Goal: Task Accomplishment & Management: Manage account settings

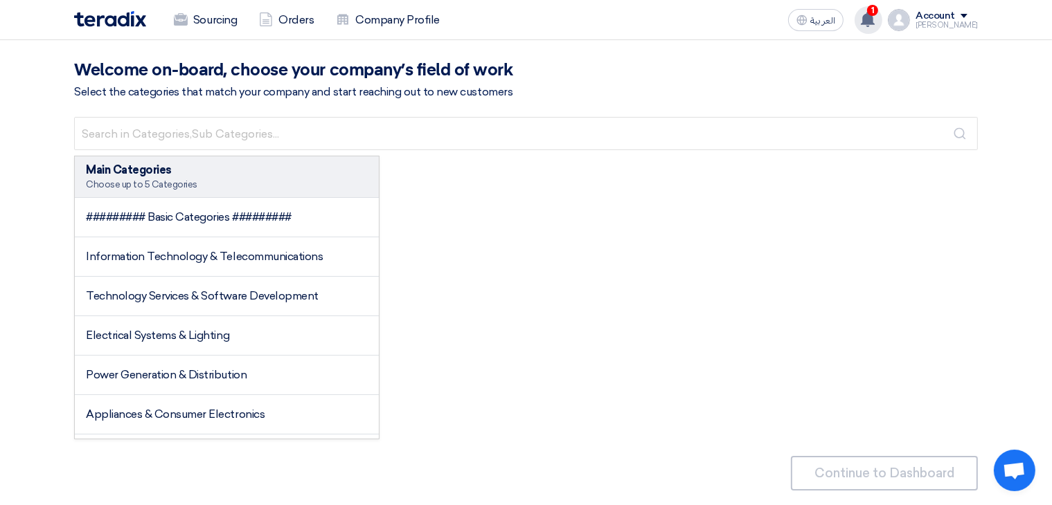
click at [882, 17] on div "1 New request received, check details and submit your quotation now! [DATE] has…" at bounding box center [868, 20] width 28 height 28
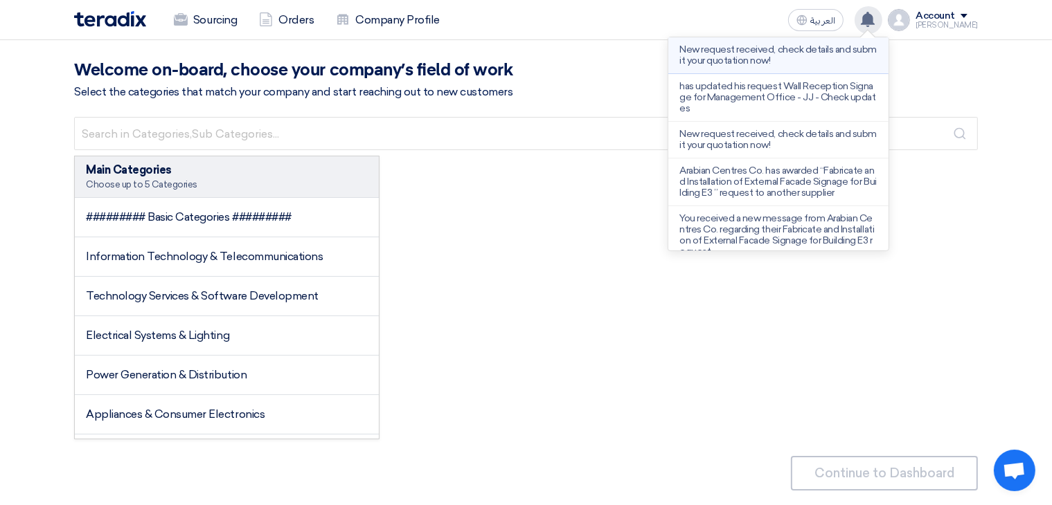
click at [782, 55] on p "New request received, check details and submit your quotation now!" at bounding box center [778, 55] width 198 height 22
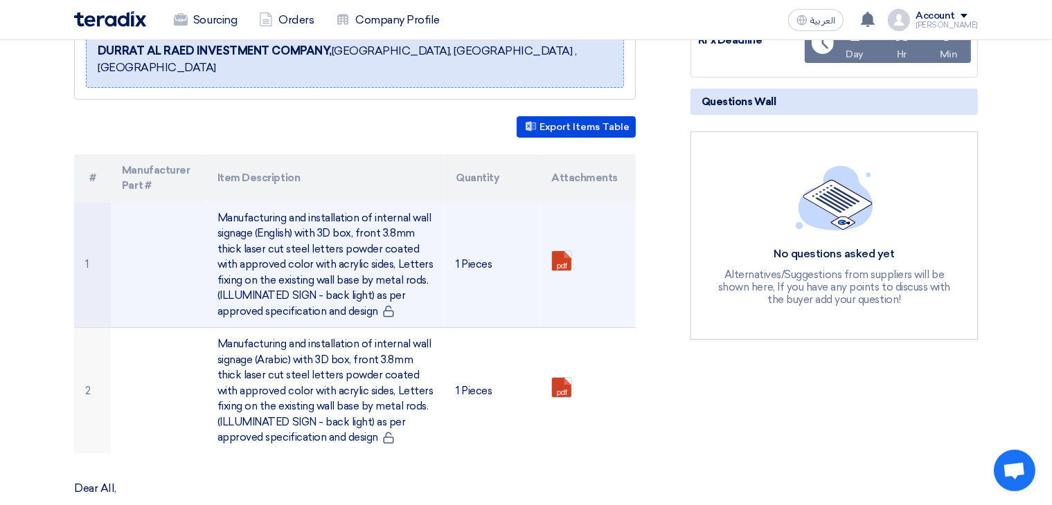
scroll to position [415, 0]
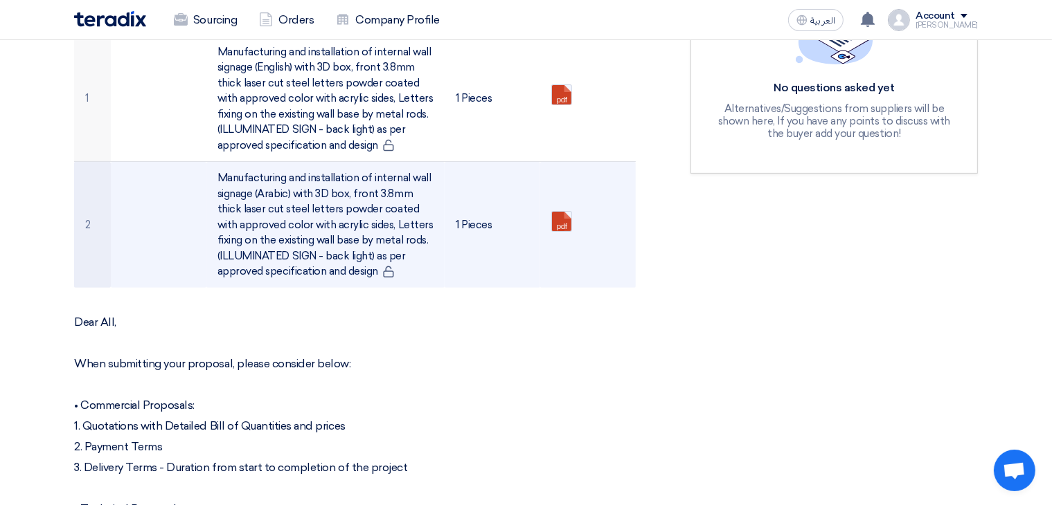
click at [328, 204] on td "Manufacturing and installation of internal wall signage (Arabic) with 3D box, f…" at bounding box center [325, 225] width 239 height 126
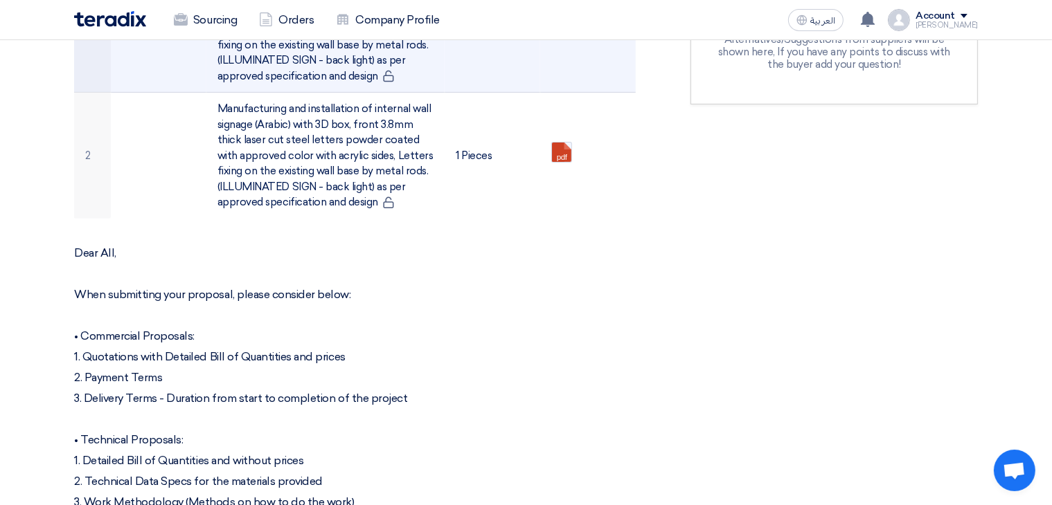
scroll to position [277, 0]
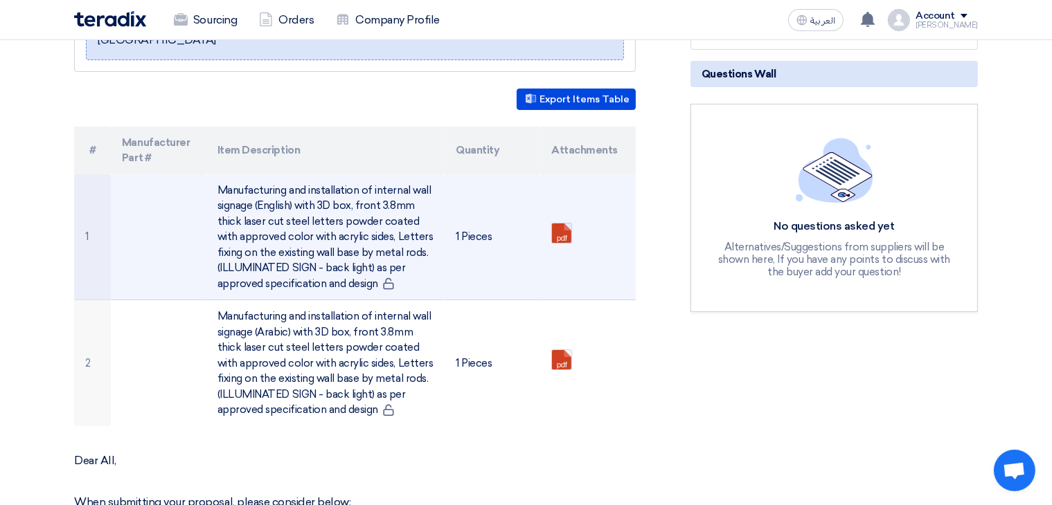
click at [567, 224] on link at bounding box center [607, 265] width 111 height 83
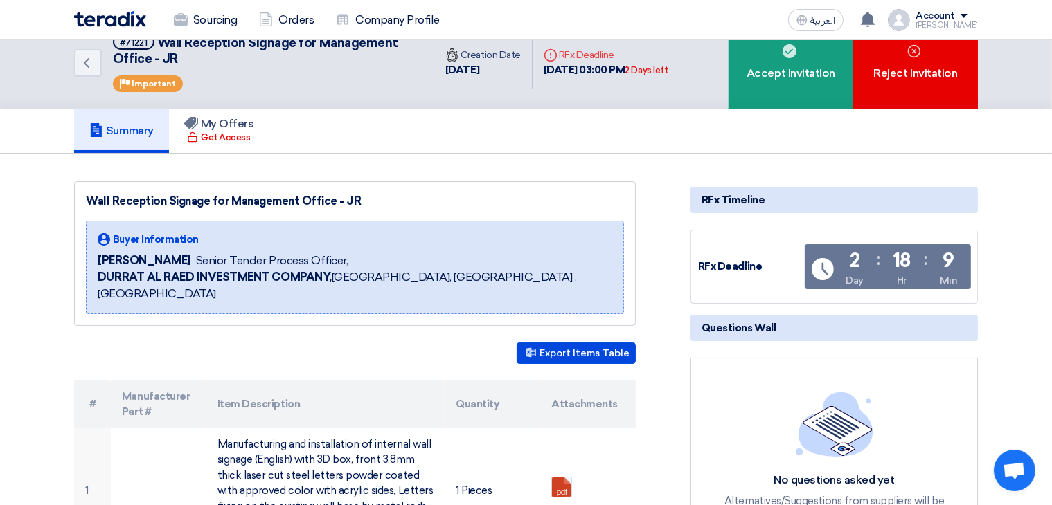
scroll to position [0, 0]
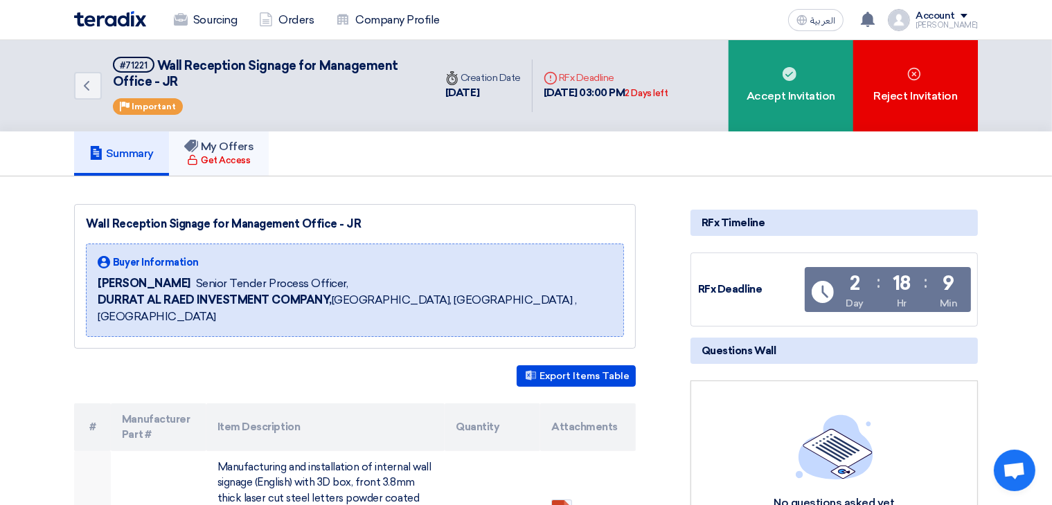
click at [240, 147] on h5 "My Offers" at bounding box center [219, 147] width 70 height 14
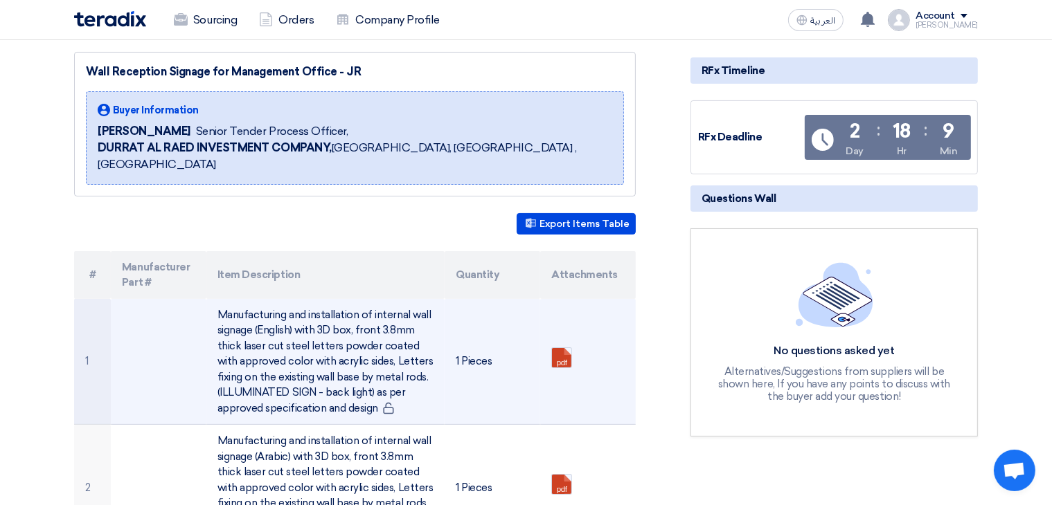
scroll to position [138, 0]
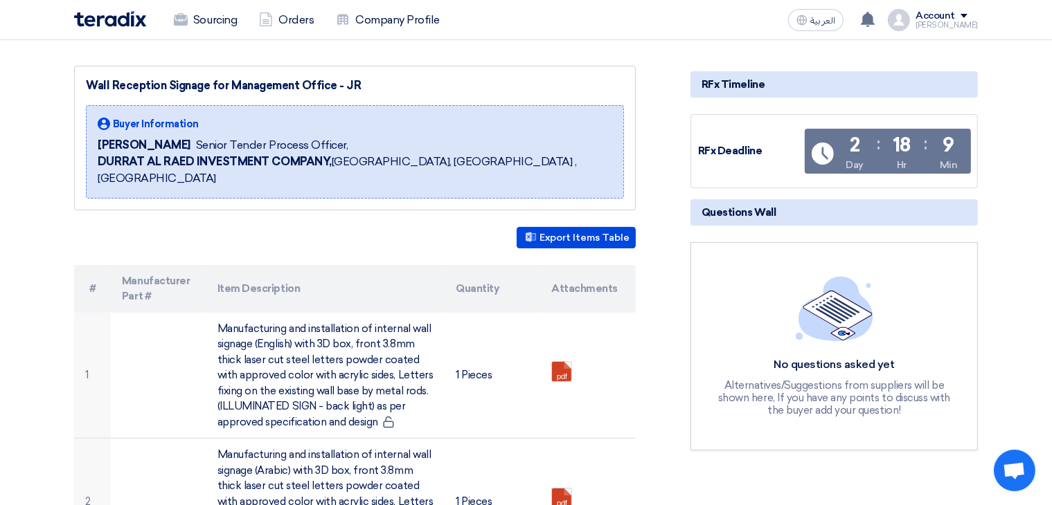
click at [903, 20] on img at bounding box center [898, 20] width 22 height 22
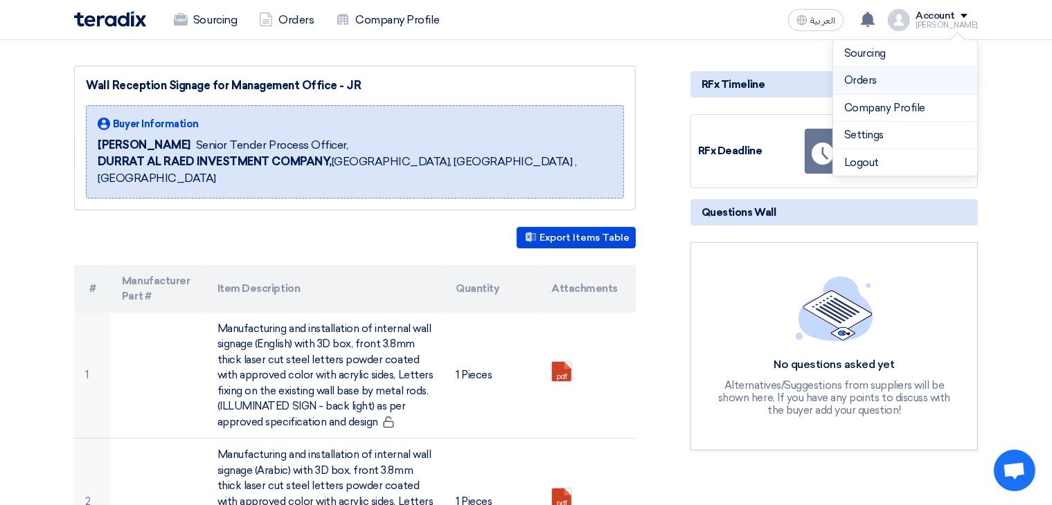
click at [869, 87] on link "Orders" at bounding box center [905, 81] width 122 height 16
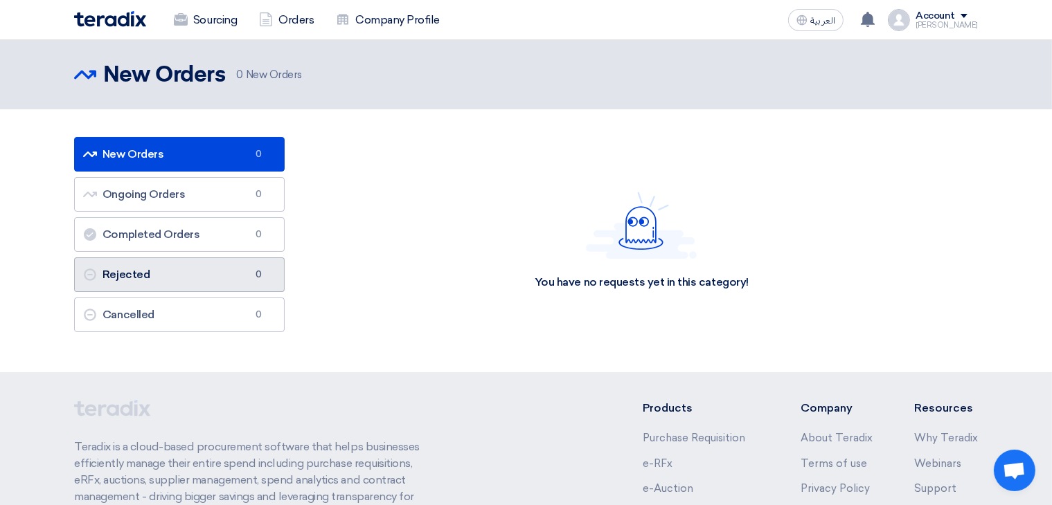
click at [207, 276] on link "Rejected Rejected 0" at bounding box center [179, 275] width 210 height 35
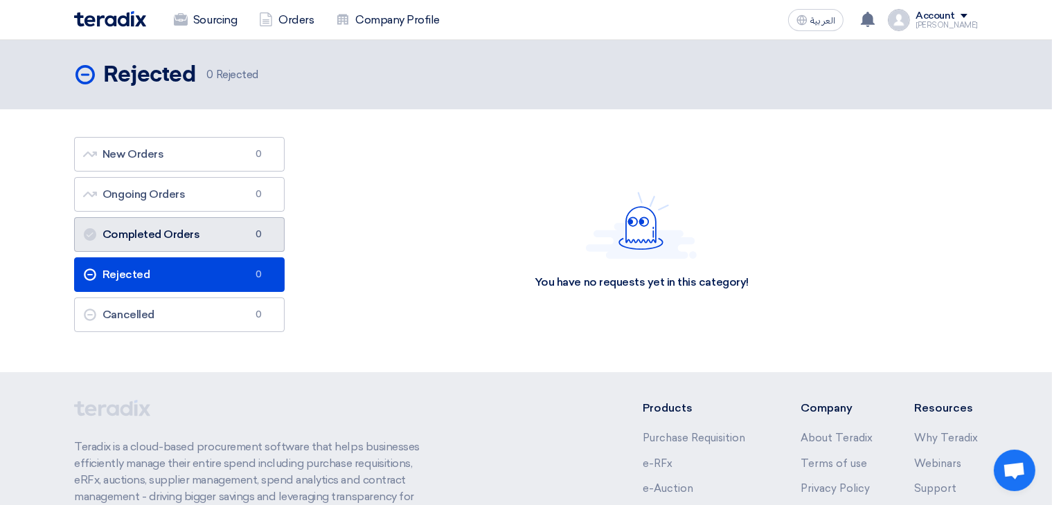
click at [227, 222] on link "Completed Orders Completed Orders 0" at bounding box center [179, 234] width 210 height 35
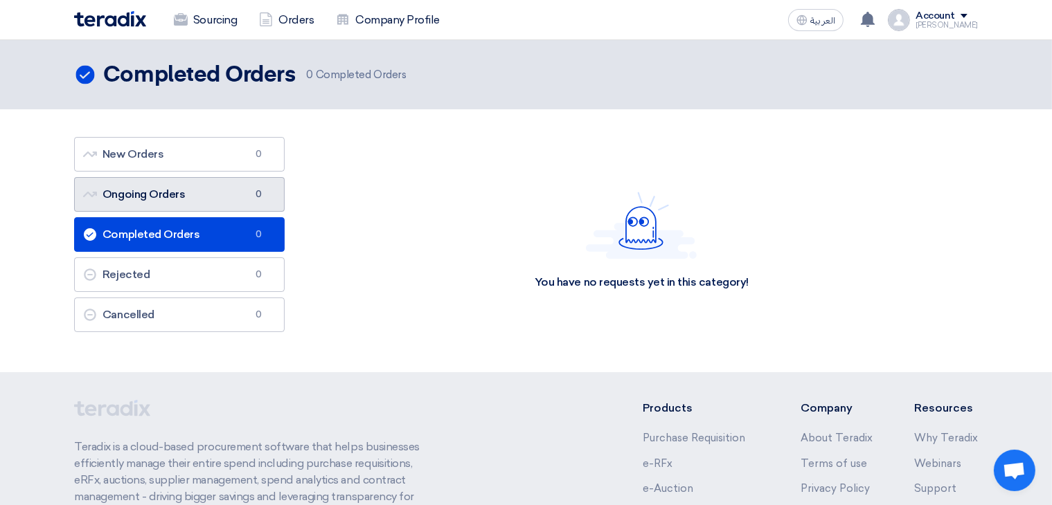
click at [230, 192] on link "Ongoing Orders Ongoing Orders 0" at bounding box center [179, 194] width 210 height 35
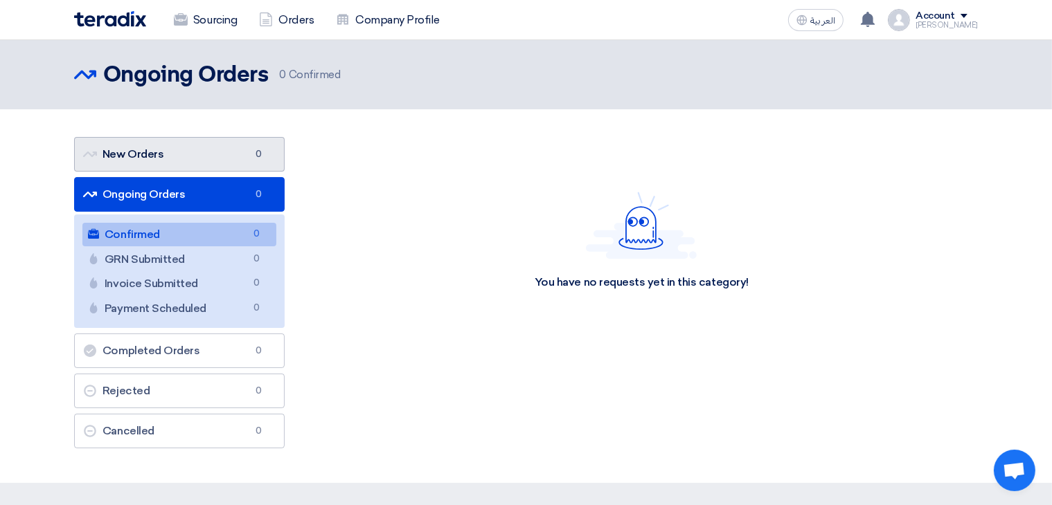
click at [208, 160] on link "New Orders New Orders 0" at bounding box center [179, 154] width 210 height 35
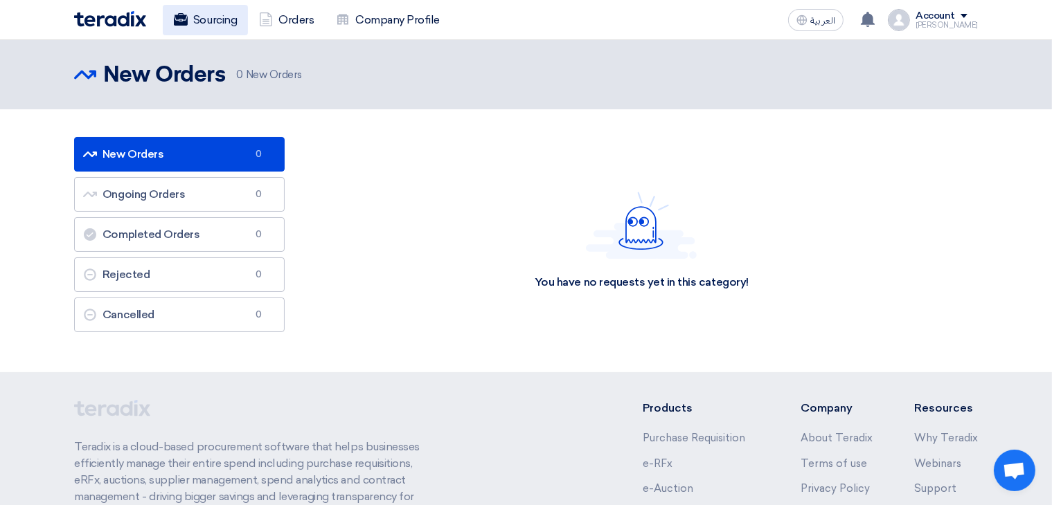
click at [215, 28] on link "Sourcing" at bounding box center [205, 20] width 85 height 30
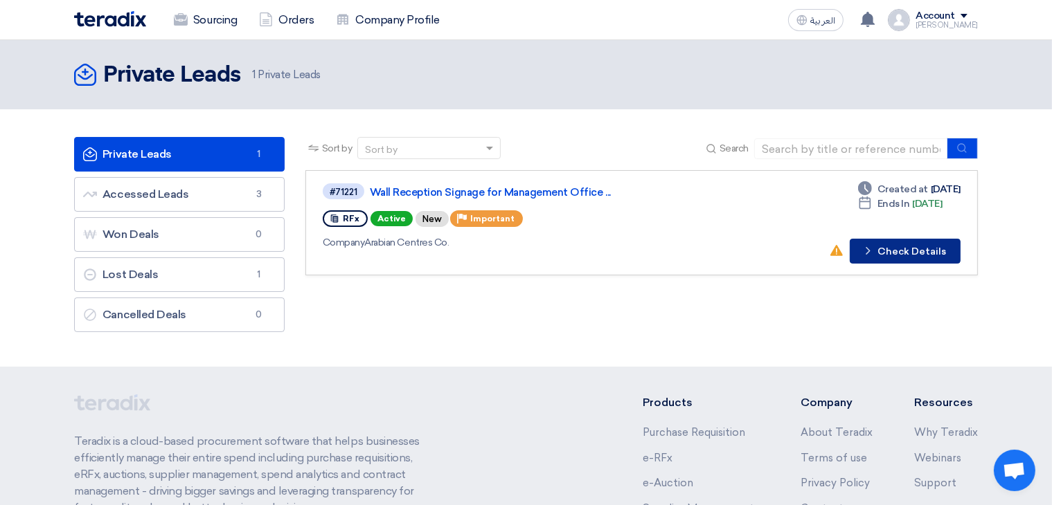
click at [927, 252] on button "Check details Check Details" at bounding box center [904, 251] width 111 height 25
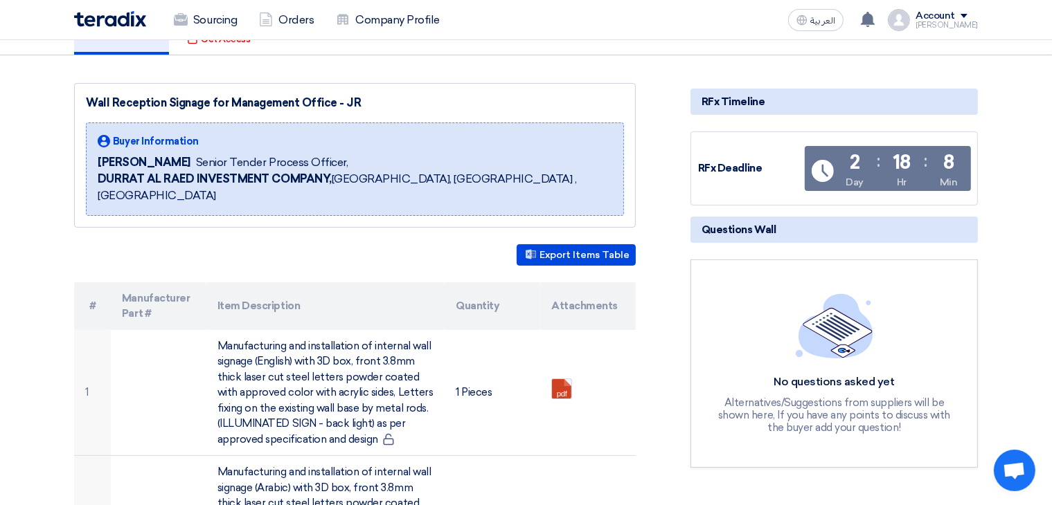
scroll to position [208, 0]
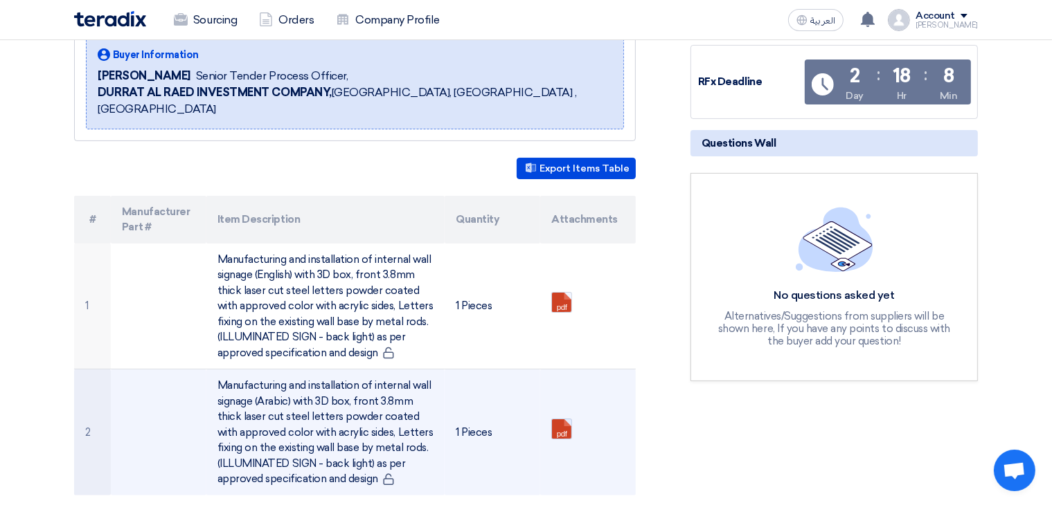
click at [567, 420] on link at bounding box center [607, 461] width 111 height 83
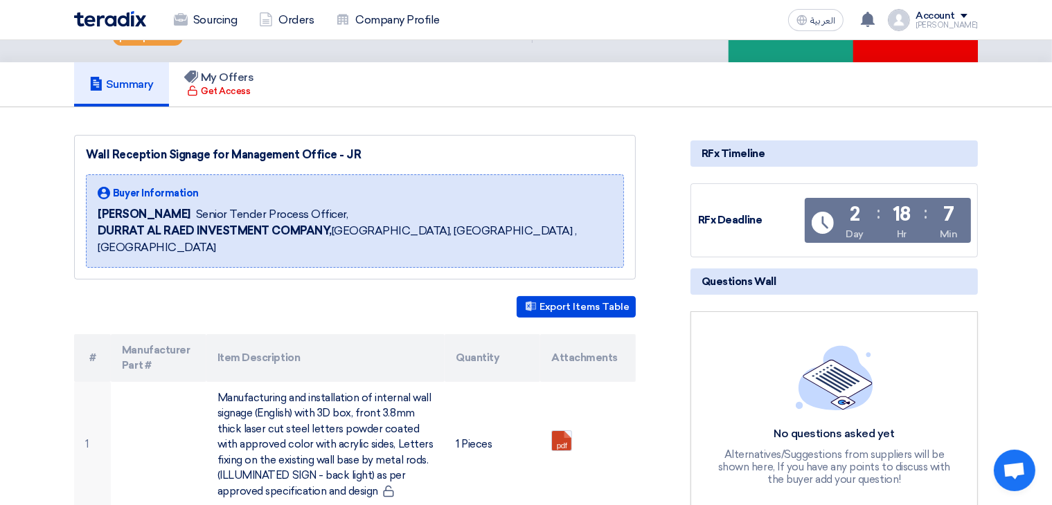
scroll to position [0, 0]
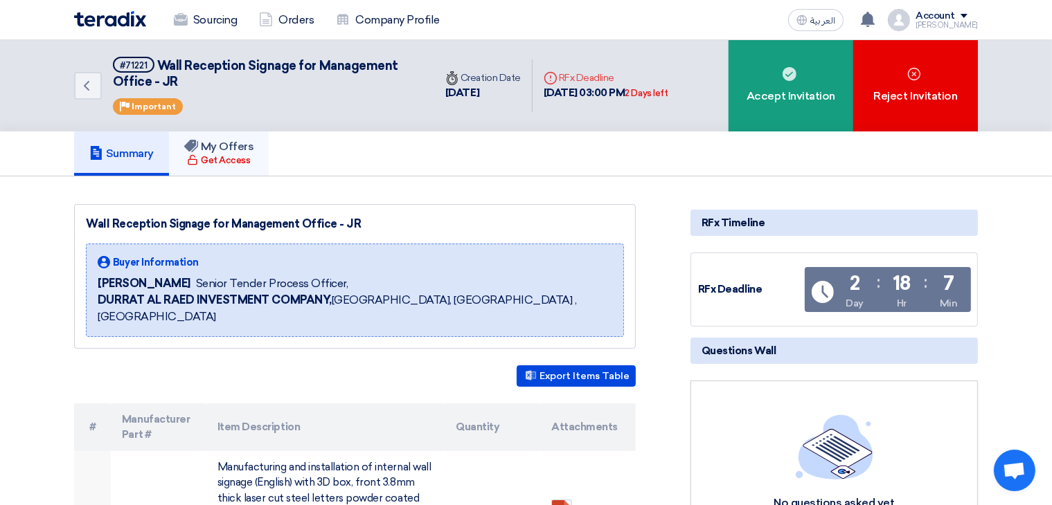
click at [237, 152] on h5 "My Offers" at bounding box center [219, 147] width 70 height 14
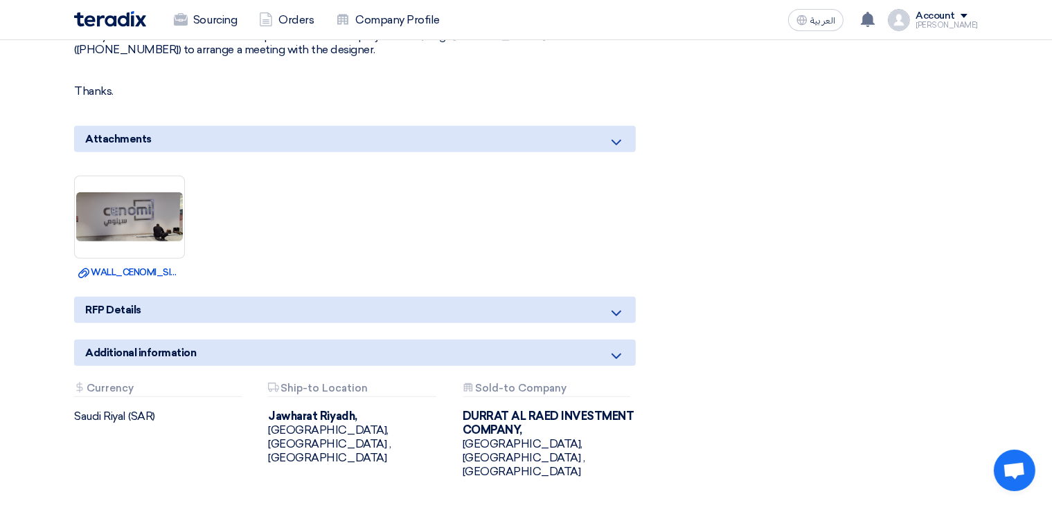
scroll to position [1038, 0]
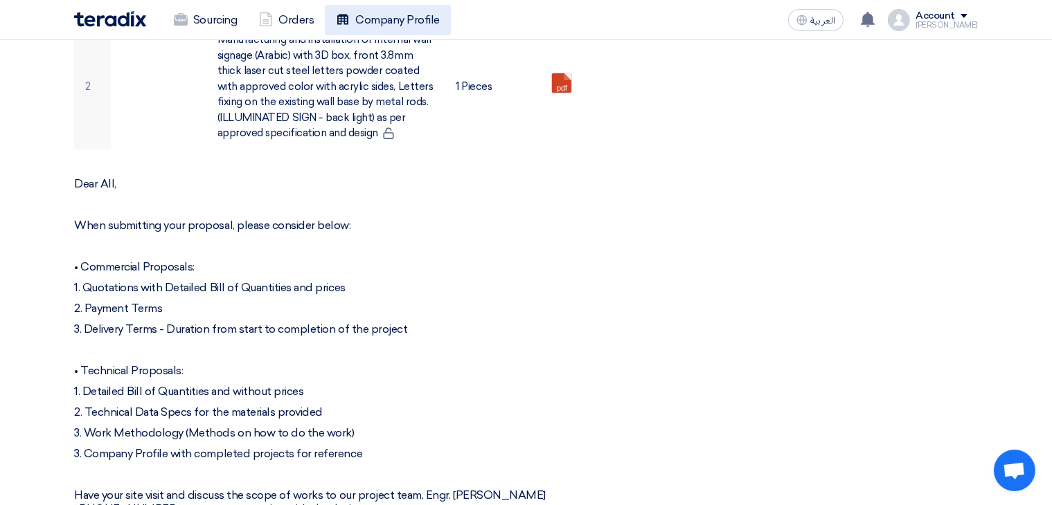
click at [408, 20] on link "Company Profile" at bounding box center [388, 20] width 126 height 30
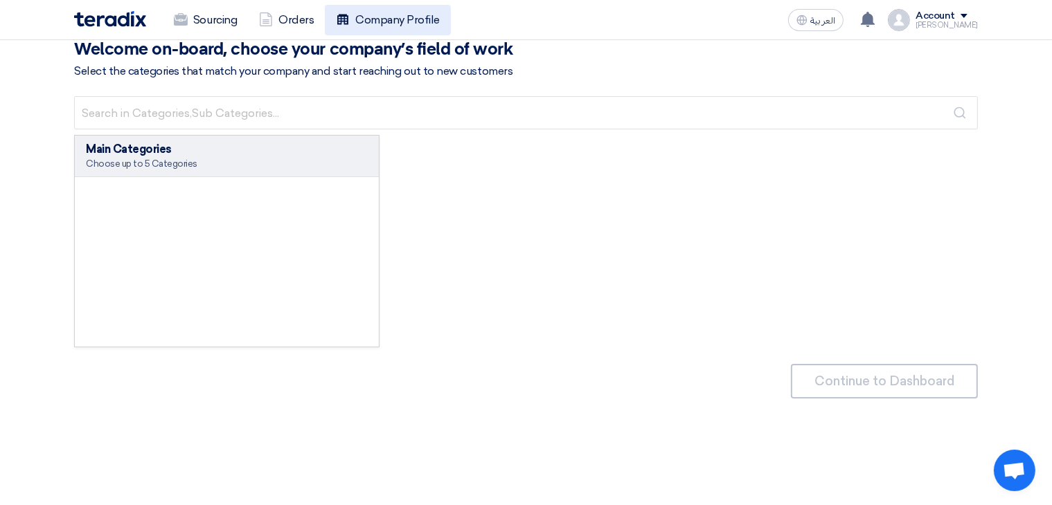
scroll to position [0, 0]
